Goal: Navigation & Orientation: Find specific page/section

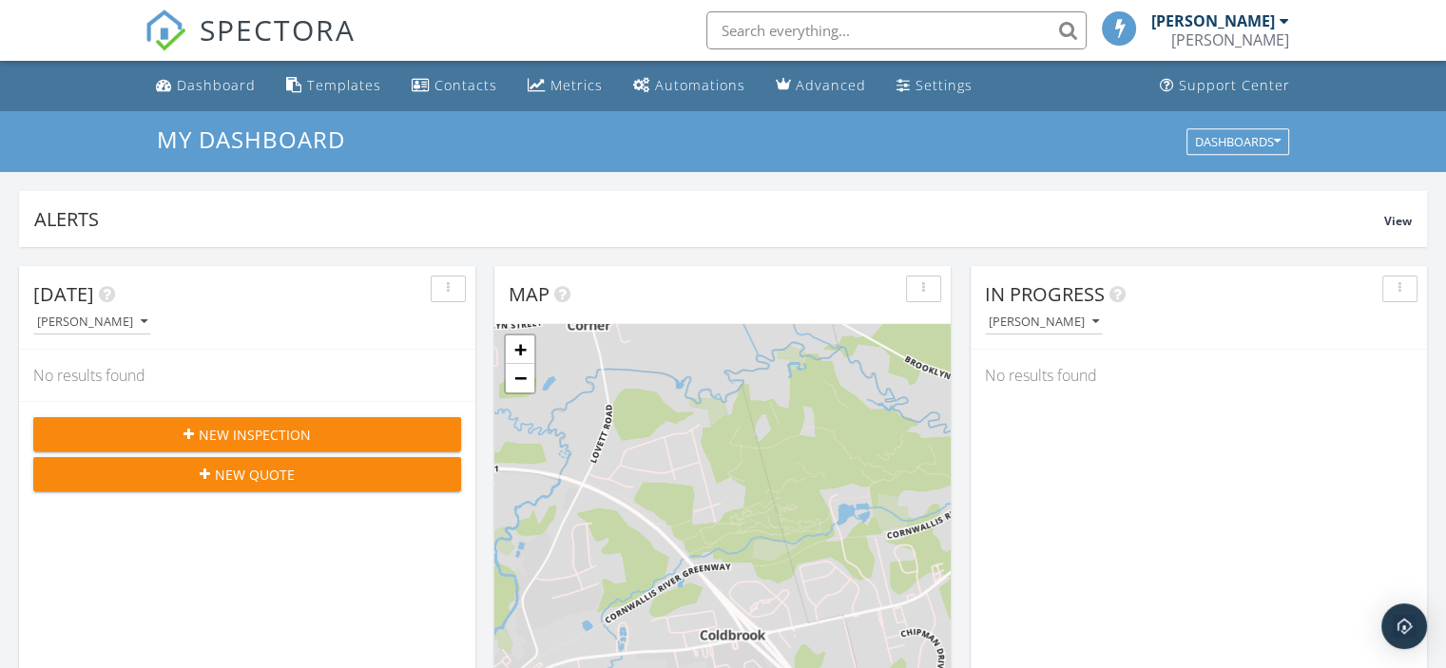
scroll to position [1760, 1475]
click at [224, 86] on div "Dashboard" at bounding box center [216, 85] width 79 height 18
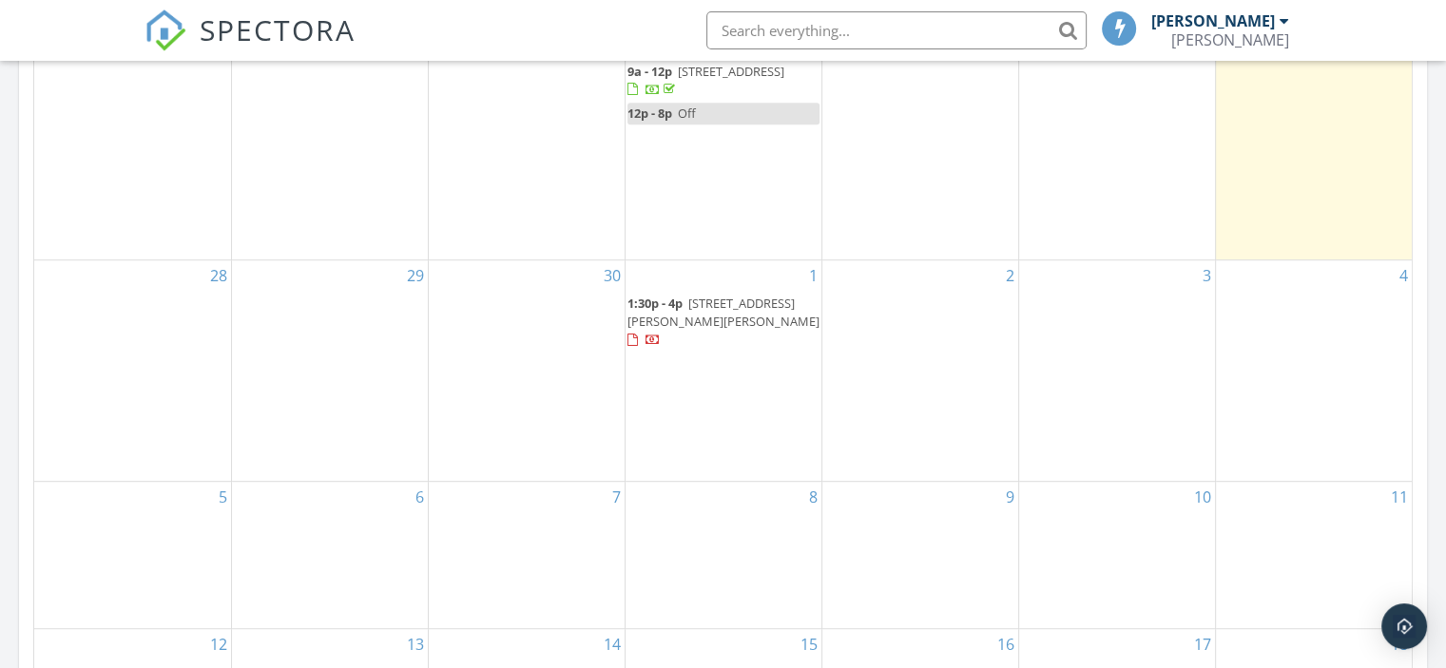
scroll to position [1013, 0]
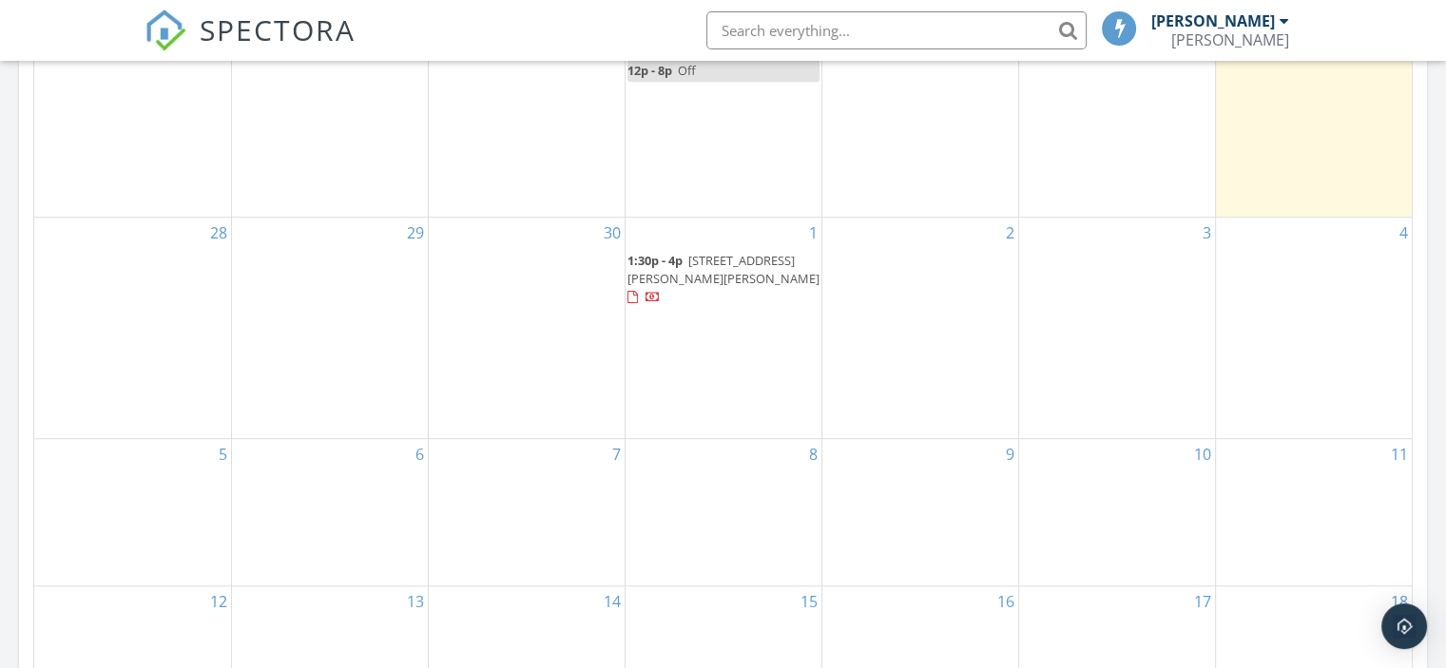
click at [722, 274] on span "[STREET_ADDRESS][PERSON_NAME][PERSON_NAME]" at bounding box center [723, 269] width 192 height 35
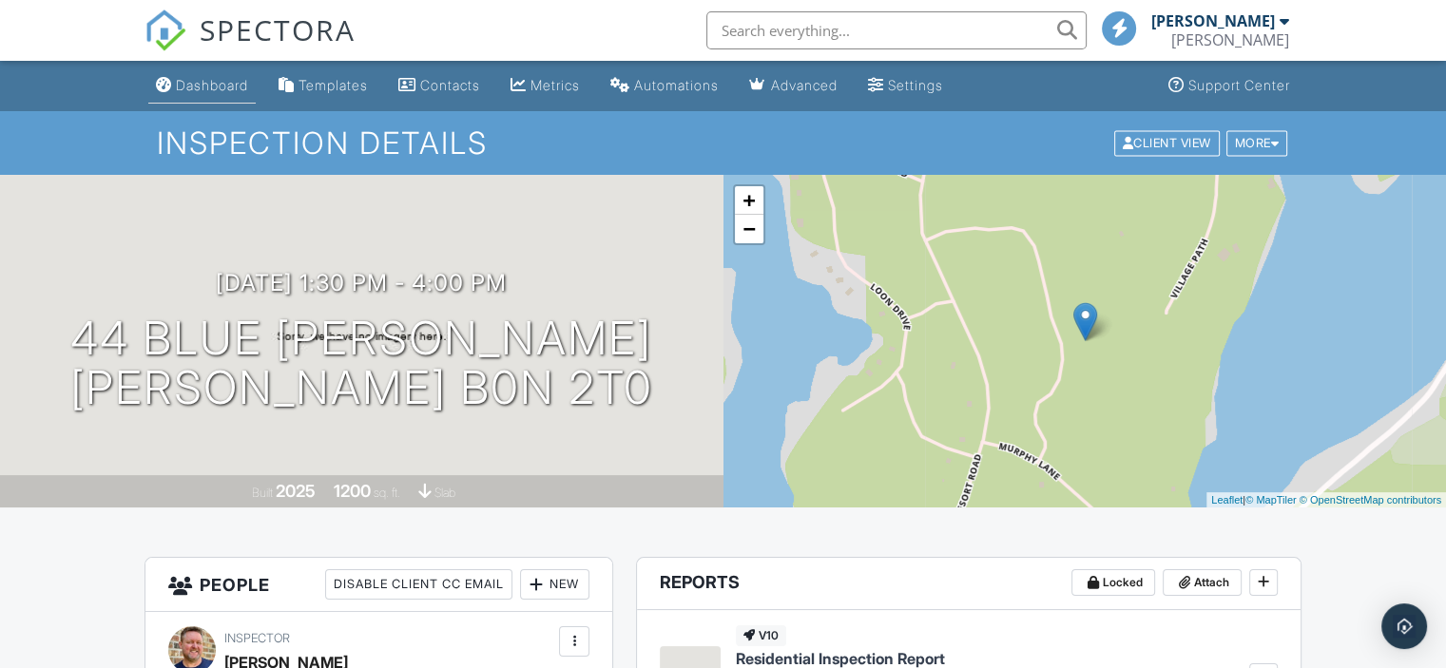
click at [214, 83] on div "Dashboard" at bounding box center [212, 85] width 72 height 16
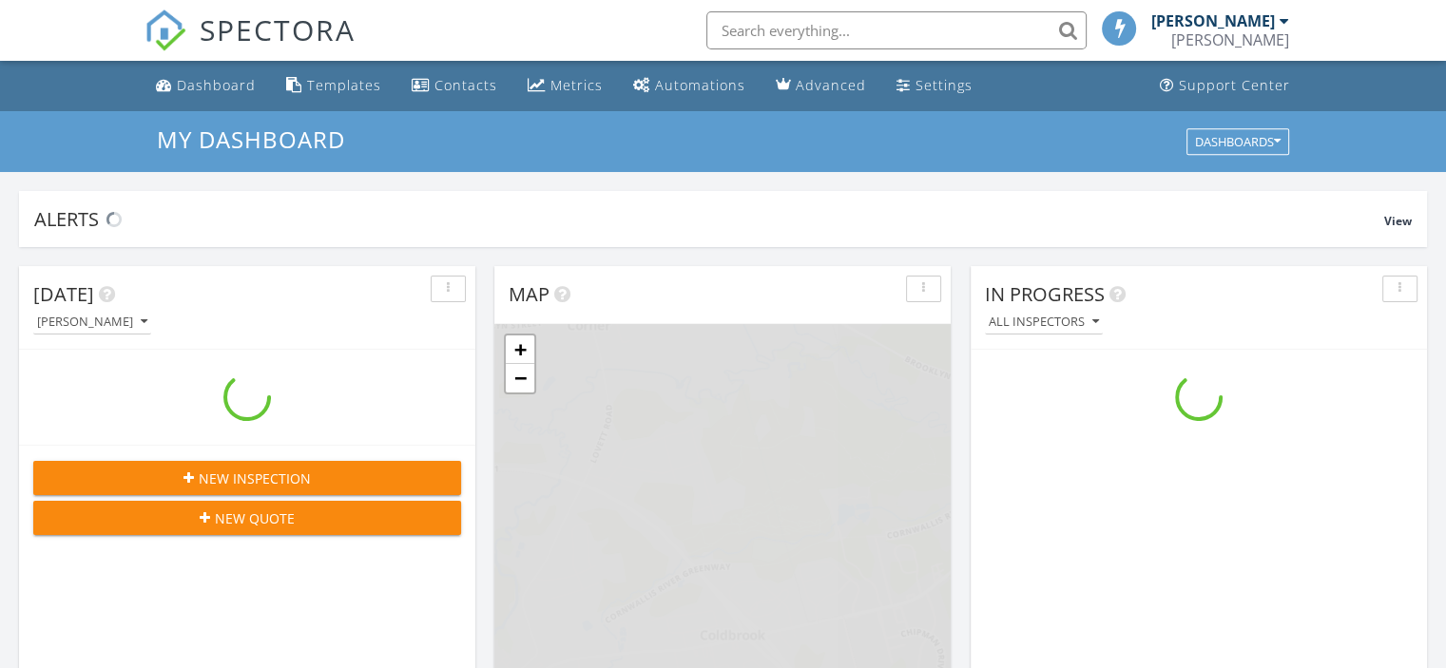
scroll to position [1760, 1475]
